Goal: Transaction & Acquisition: Book appointment/travel/reservation

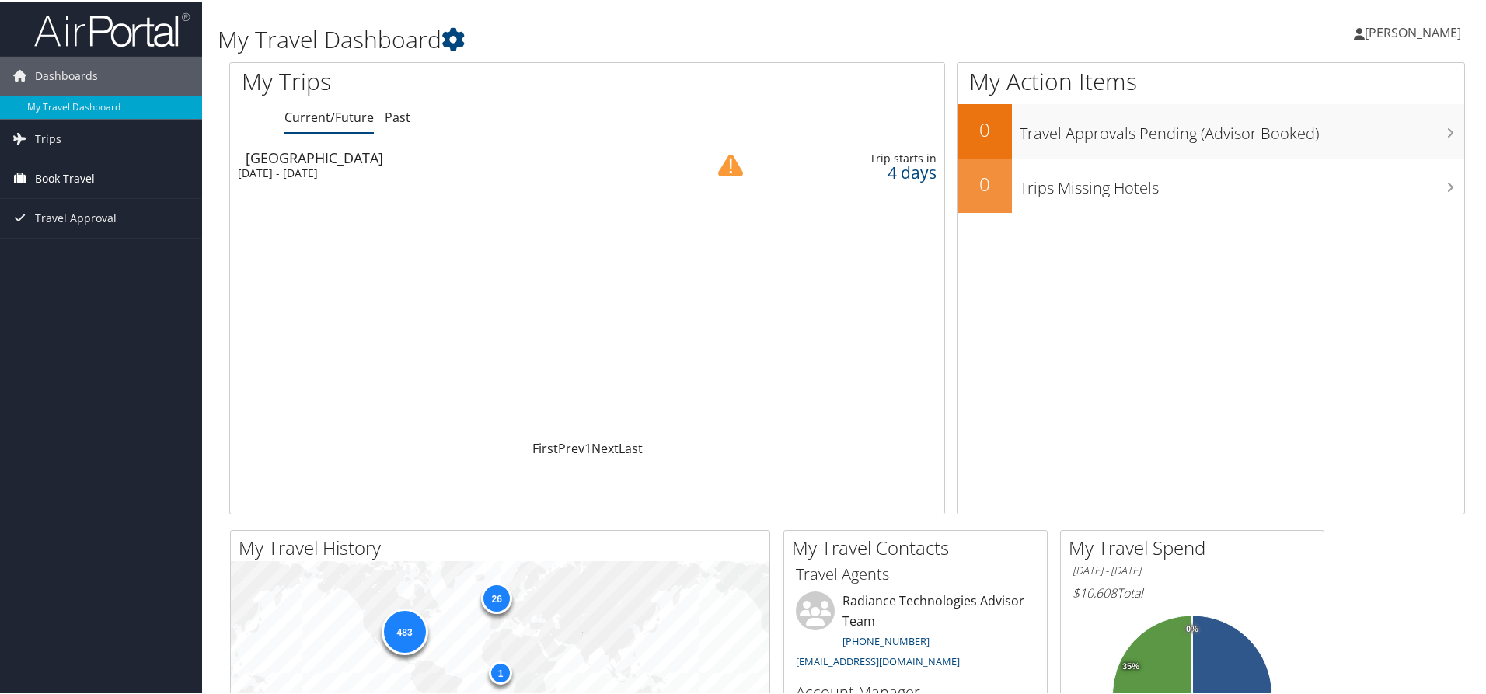
click at [112, 184] on link "Book Travel" at bounding box center [101, 177] width 202 height 39
click at [92, 259] on link "Book/Manage Online Trips" at bounding box center [101, 254] width 202 height 23
